Goal: Find specific page/section: Find specific page/section

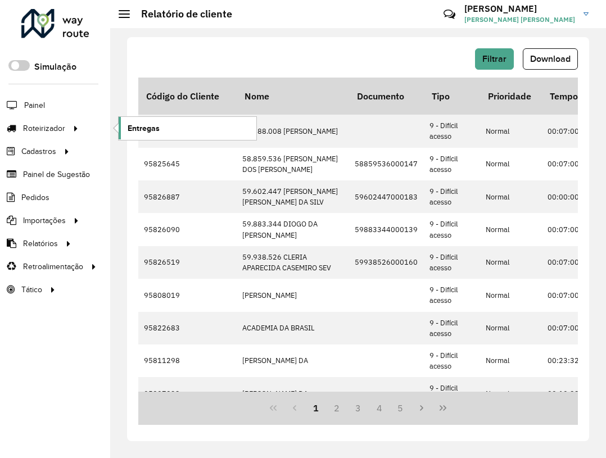
click at [137, 130] on span "Entregas" at bounding box center [144, 129] width 32 height 12
